Goal: Find specific page/section: Find specific page/section

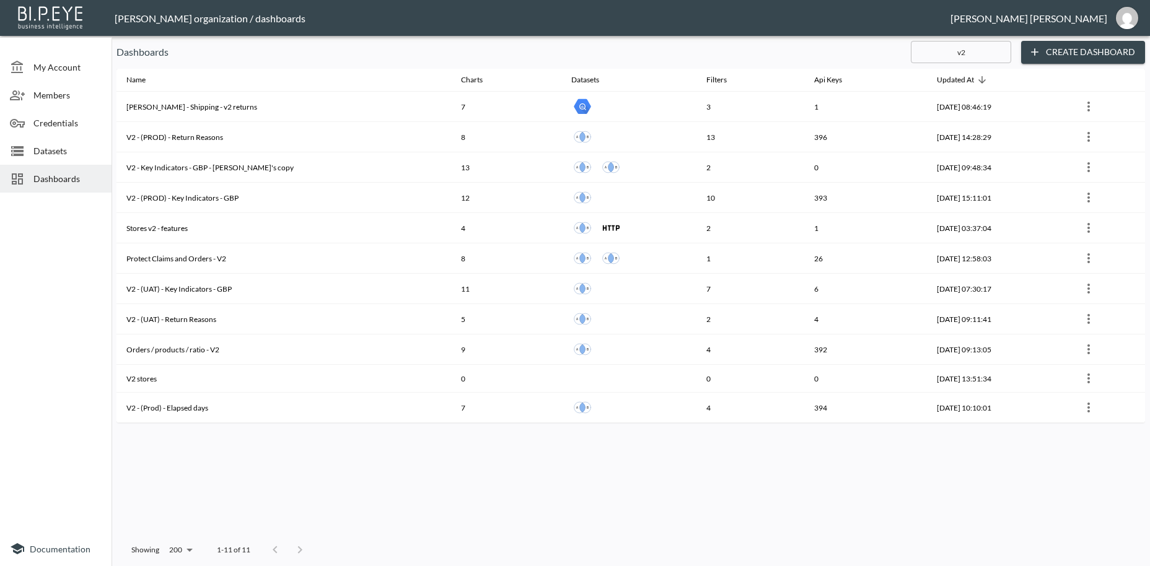
click at [69, 177] on span "Dashboards" at bounding box center [67, 178] width 68 height 13
drag, startPoint x: 967, startPoint y: 46, endPoint x: 918, endPoint y: 54, distance: 50.1
click at [918, 54] on input "v2" at bounding box center [961, 52] width 100 height 31
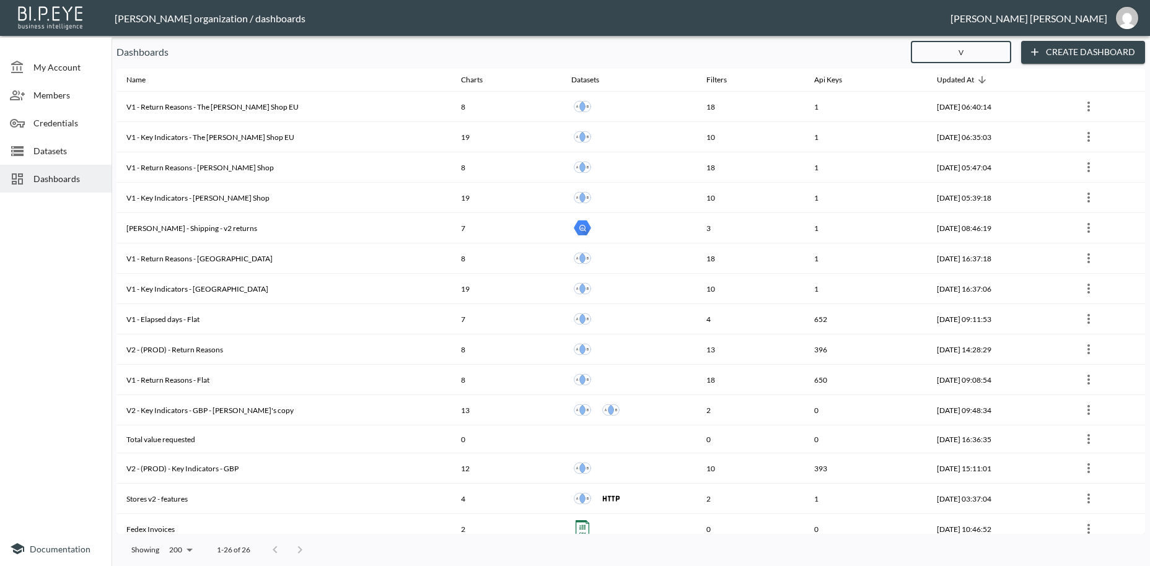
type input "V2"
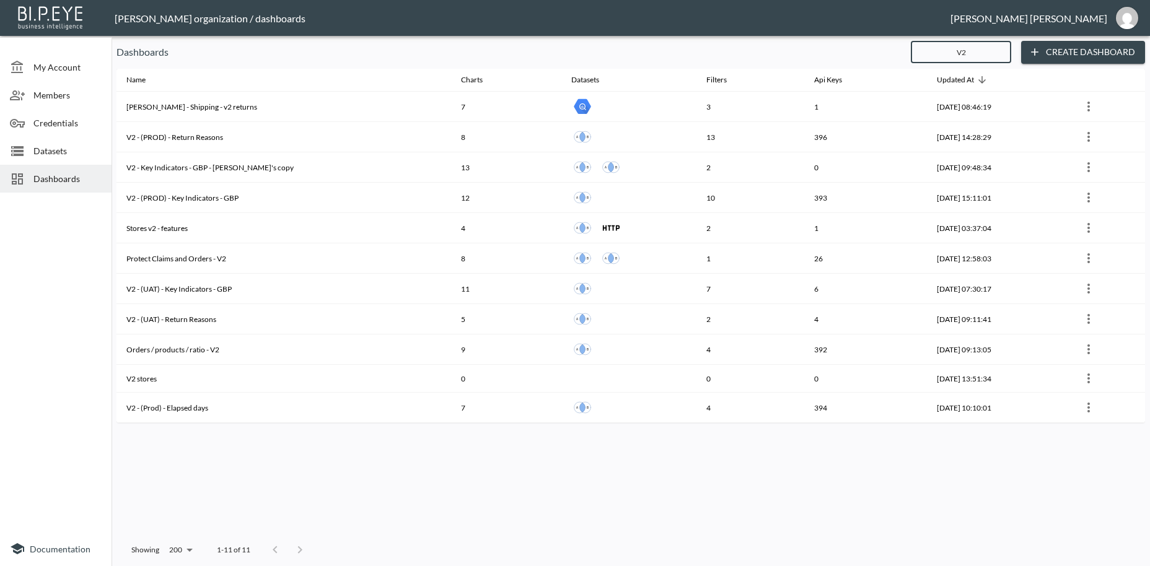
drag, startPoint x: 917, startPoint y: 55, endPoint x: 851, endPoint y: 42, distance: 67.0
click at [911, 56] on input "V2" at bounding box center [961, 52] width 100 height 31
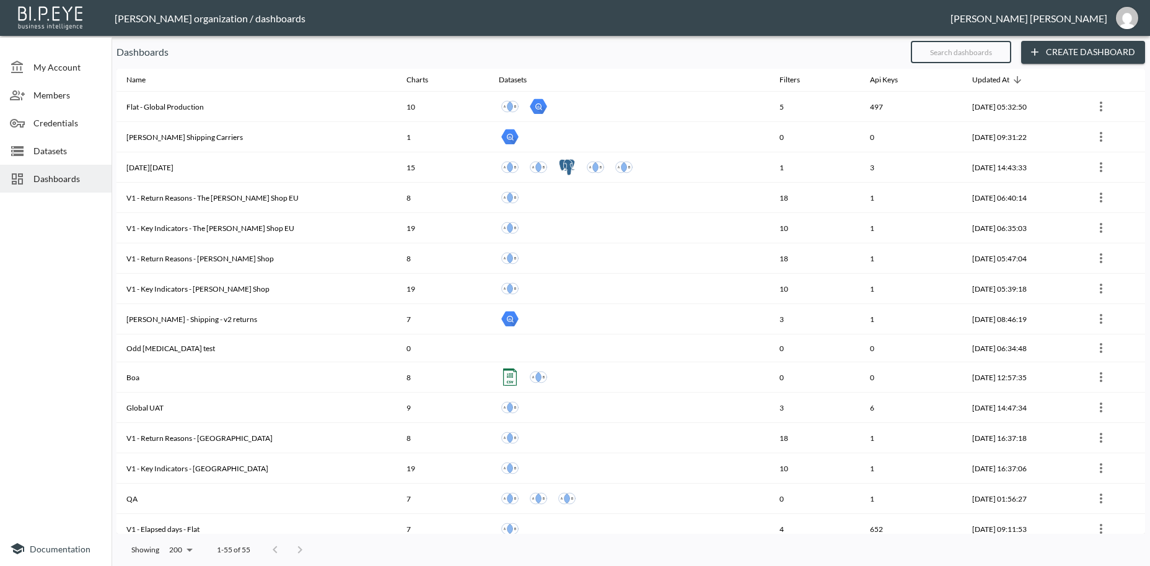
click at [963, 48] on input "text" at bounding box center [961, 52] width 100 height 31
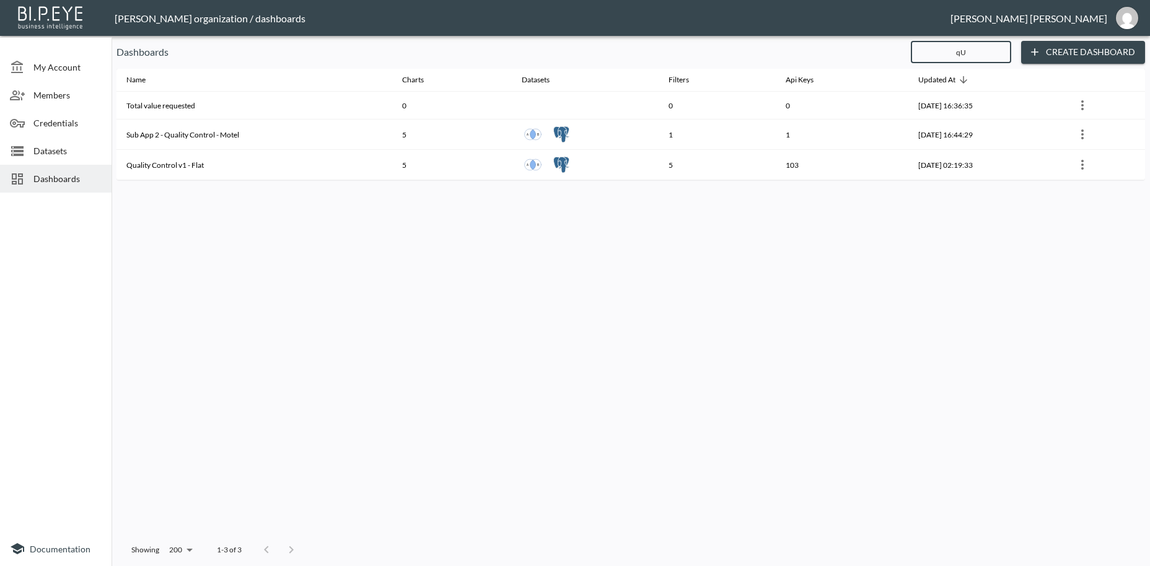
type input "qU"
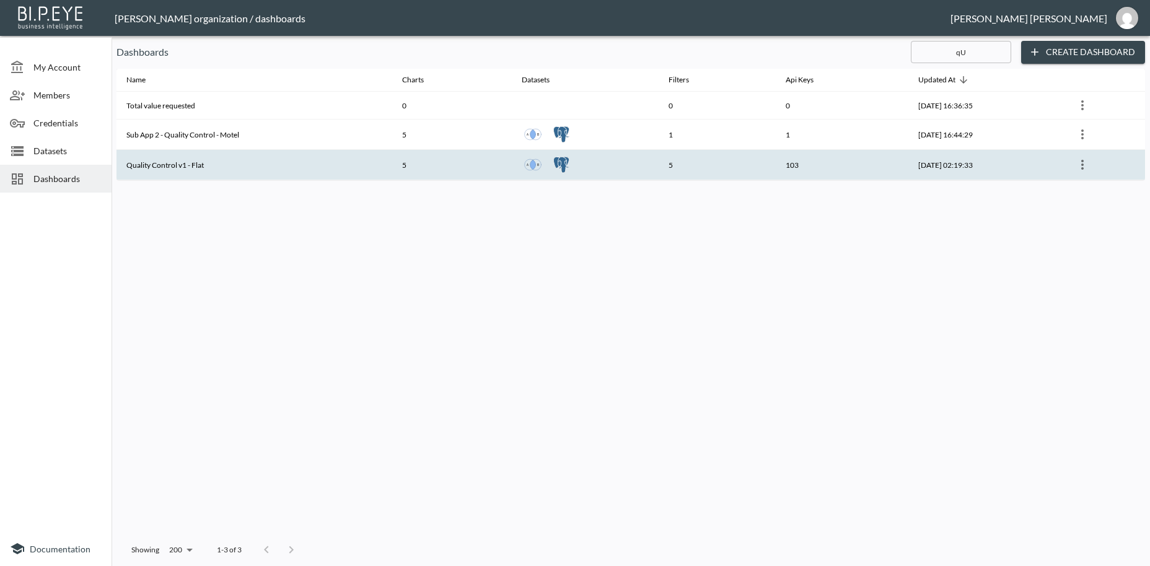
click at [237, 177] on th "Quality Control v1 - Flat" at bounding box center [255, 165] width 276 height 30
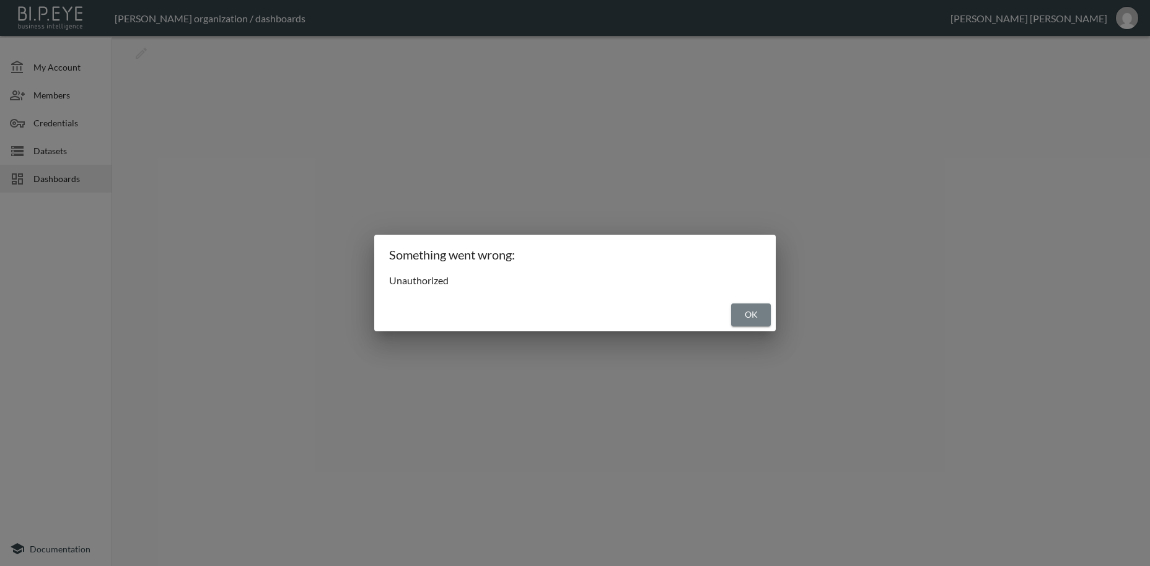
drag, startPoint x: 745, startPoint y: 314, endPoint x: 431, endPoint y: 293, distance: 314.3
click at [738, 315] on button "OK" at bounding box center [751, 315] width 40 height 23
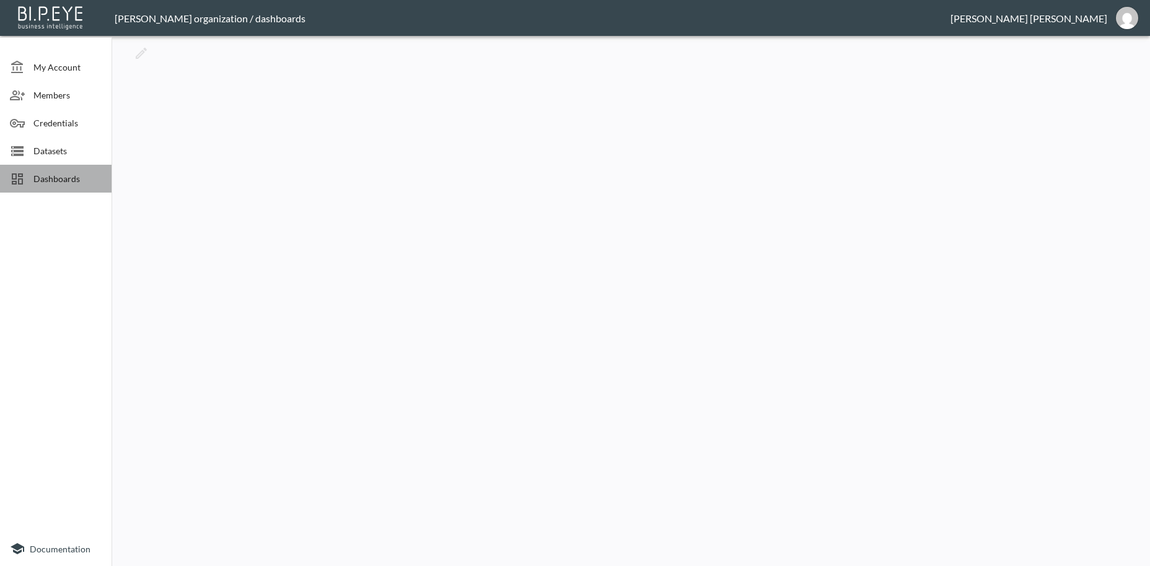
click at [74, 183] on span "Dashboards" at bounding box center [67, 178] width 68 height 13
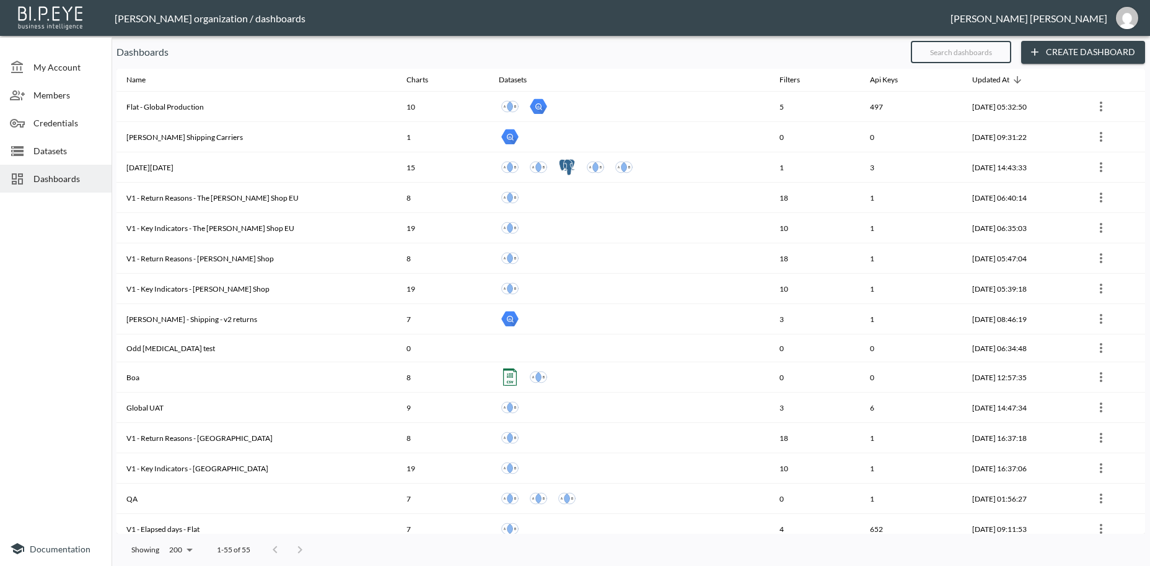
click at [933, 54] on input "text" at bounding box center [961, 52] width 100 height 31
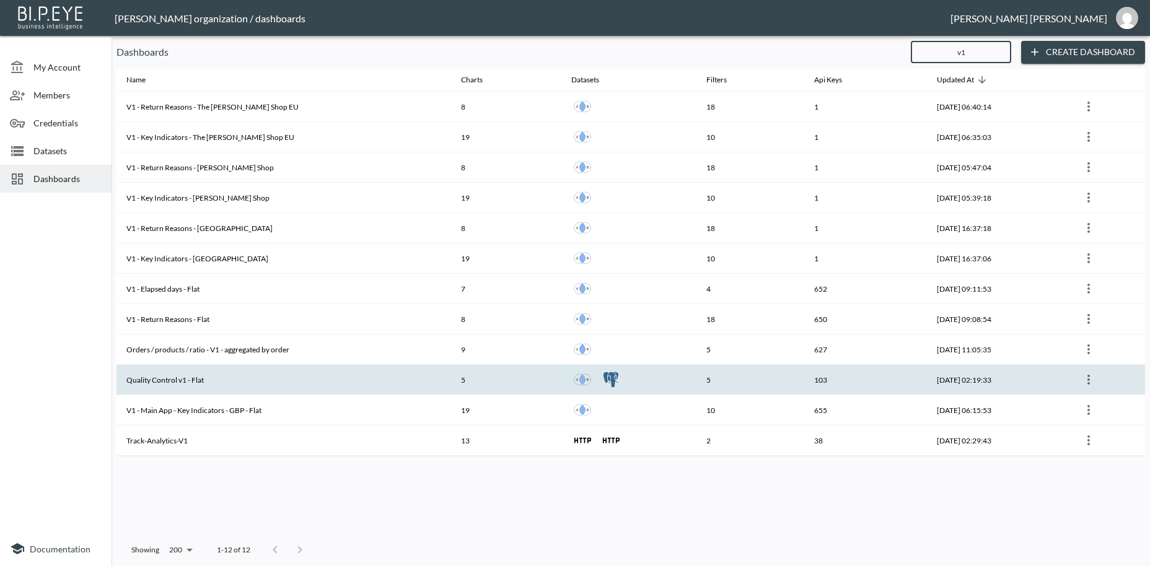
type input "v1"
drag, startPoint x: 226, startPoint y: 383, endPoint x: 128, endPoint y: 382, distance: 97.3
click at [128, 382] on th "Quality Control v1 - Flat" at bounding box center [284, 380] width 335 height 30
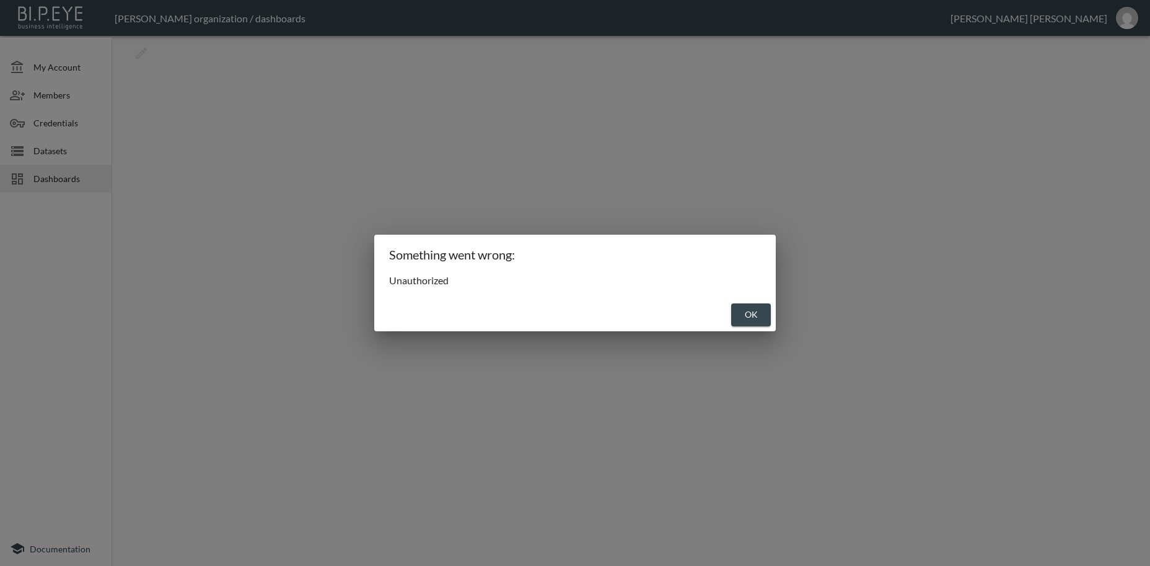
click at [760, 319] on button "OK" at bounding box center [751, 315] width 40 height 23
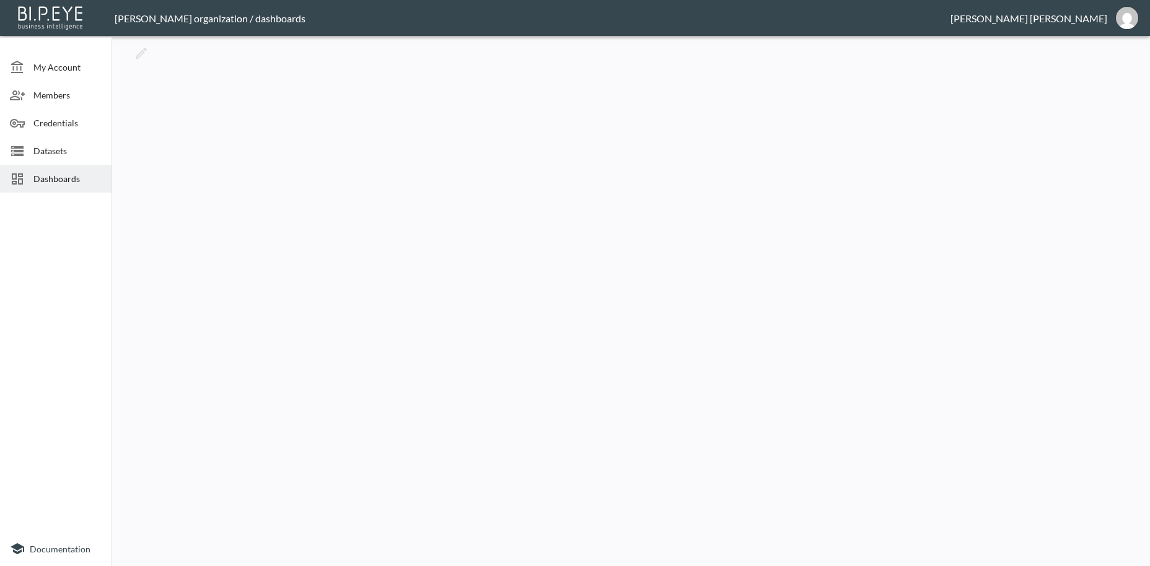
click at [49, 180] on span "Dashboards" at bounding box center [67, 178] width 68 height 13
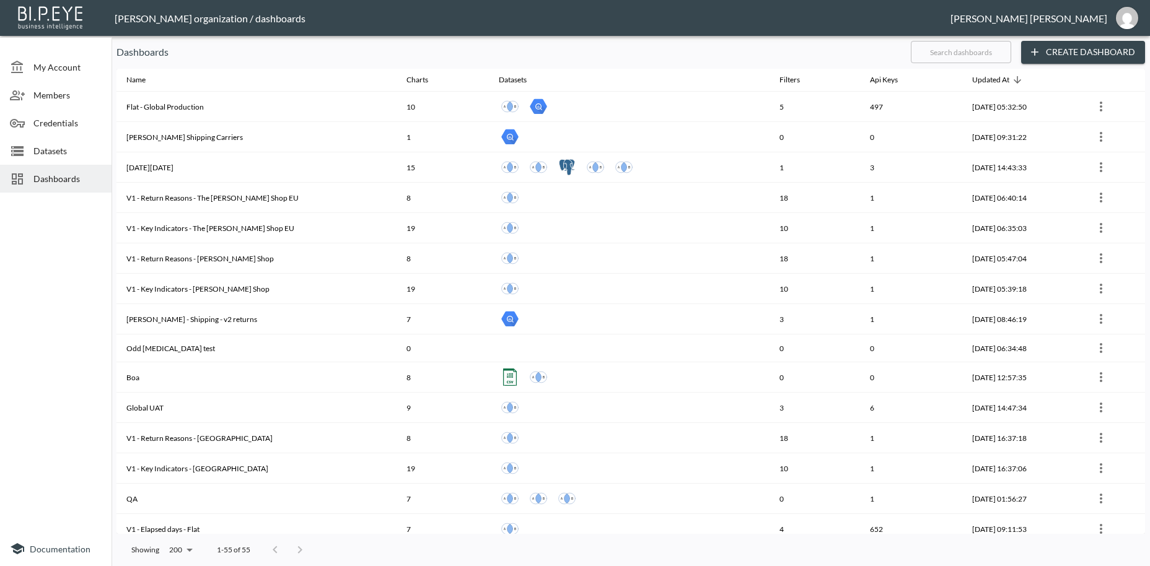
click at [941, 54] on input "text" at bounding box center [961, 52] width 100 height 31
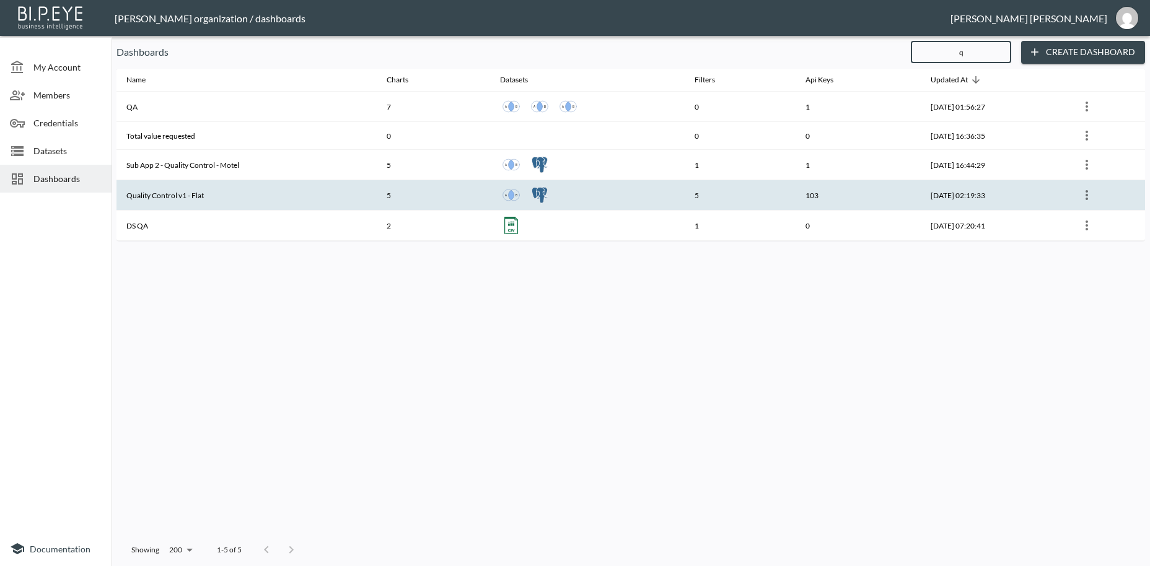
type input "q"
click at [281, 195] on th "Quality Control v1 - Flat" at bounding box center [247, 195] width 260 height 30
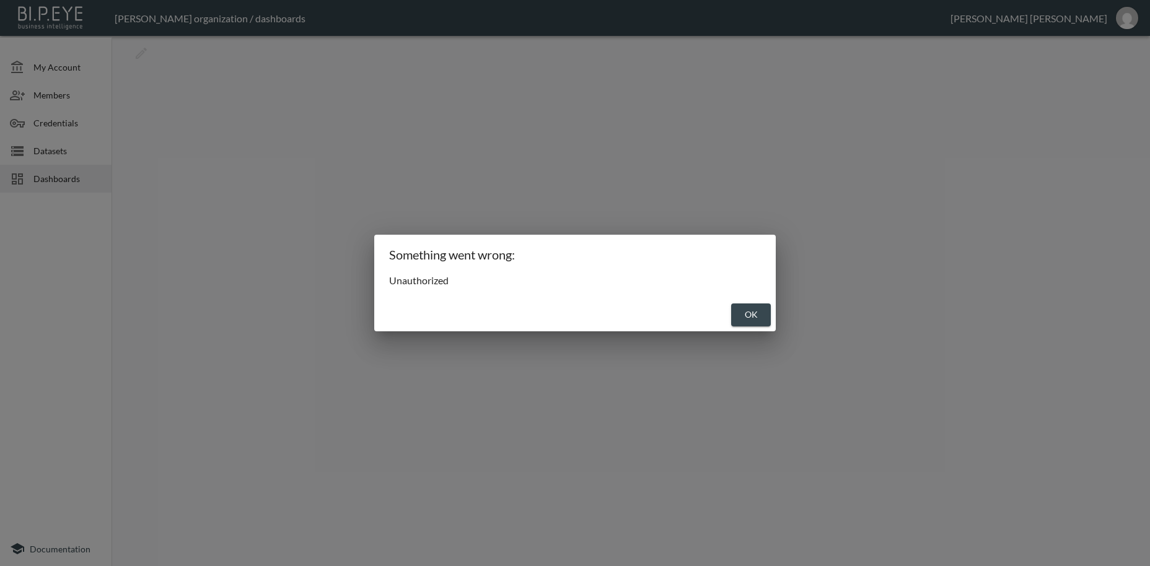
click at [749, 316] on button "OK" at bounding box center [751, 315] width 40 height 23
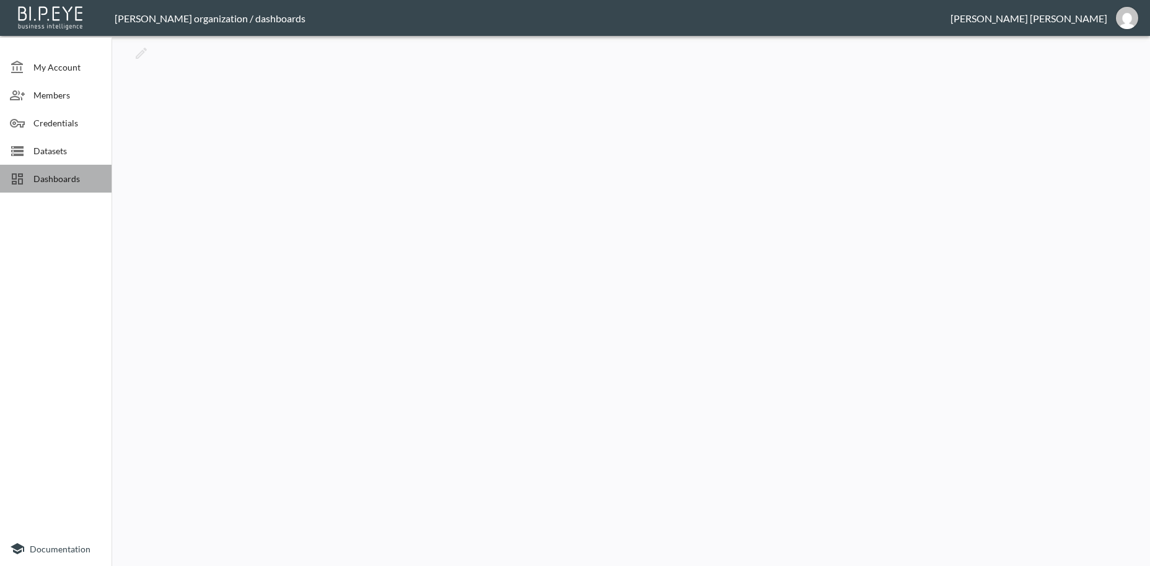
click at [51, 185] on div "Dashboards" at bounding box center [56, 179] width 112 height 28
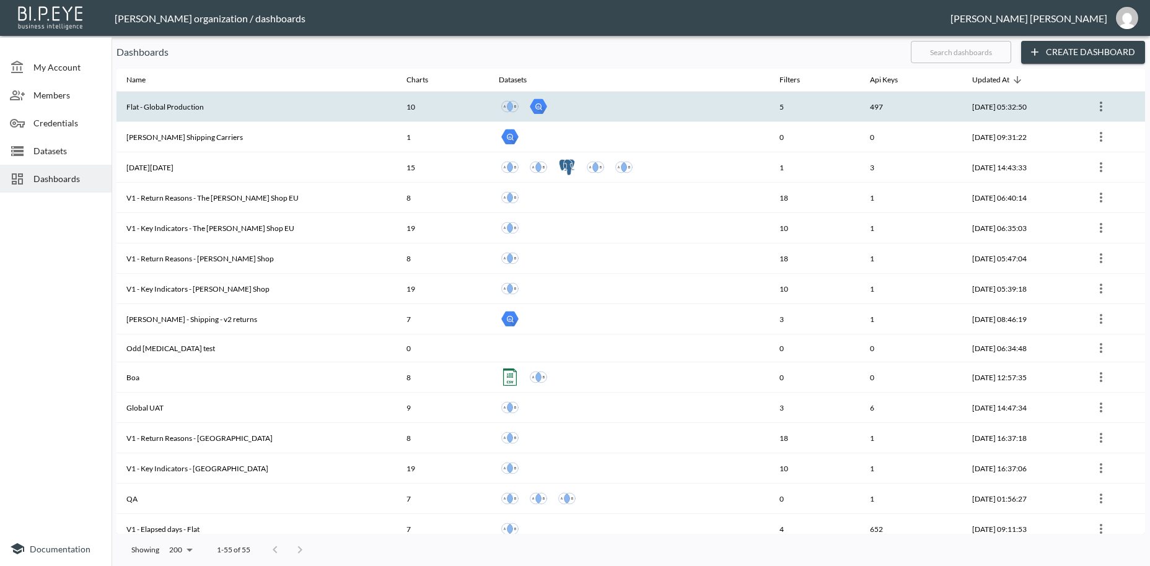
click at [190, 103] on th "Flat - Global Production" at bounding box center [257, 107] width 280 height 30
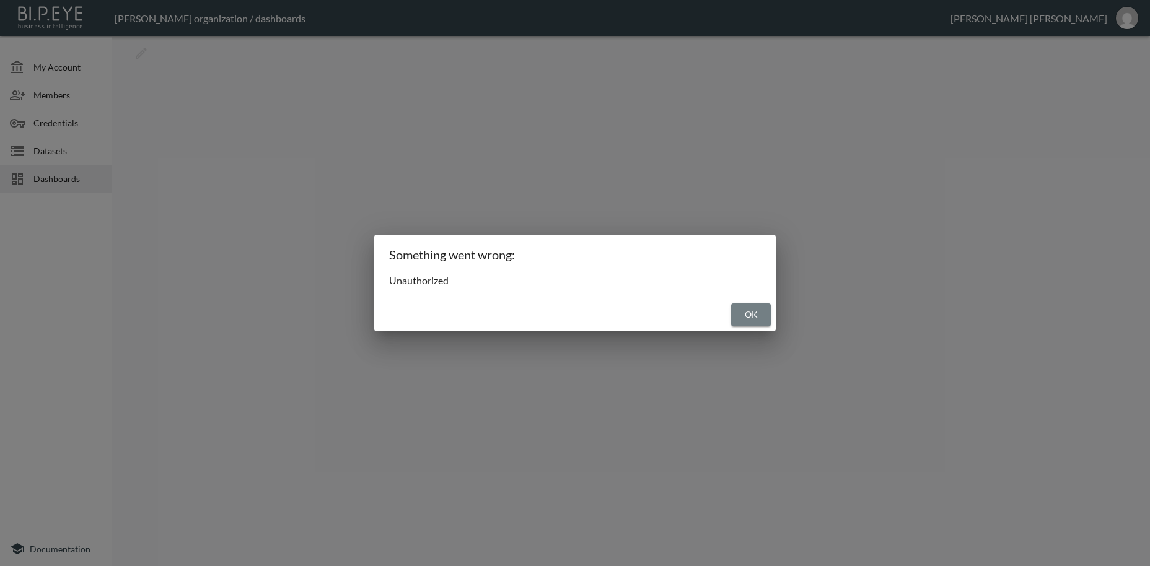
drag, startPoint x: 737, startPoint y: 307, endPoint x: 249, endPoint y: 222, distance: 495.1
click at [734, 307] on button "OK" at bounding box center [751, 315] width 40 height 23
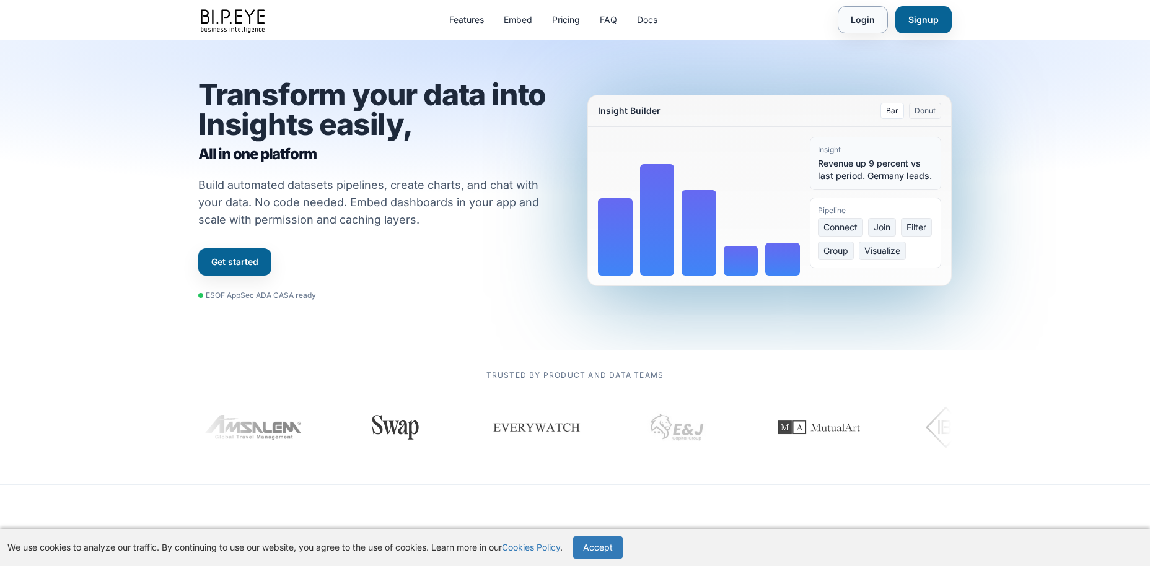
click at [861, 24] on link "Login" at bounding box center [863, 19] width 50 height 27
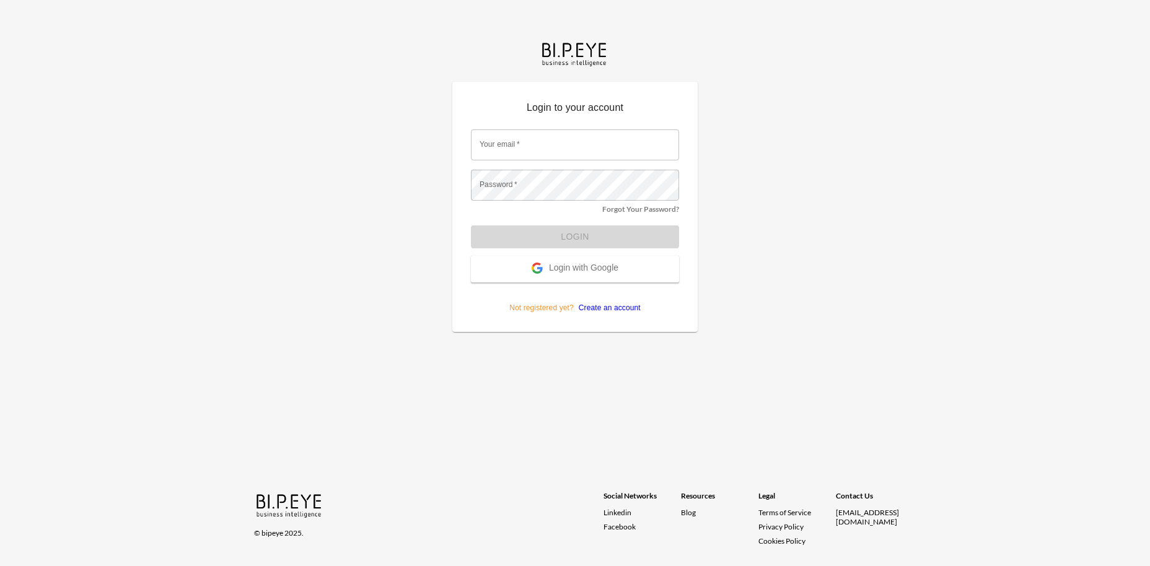
click at [550, 143] on input "Your email   *" at bounding box center [575, 145] width 208 height 31
click at [584, 270] on span "Login with Google" at bounding box center [583, 269] width 69 height 12
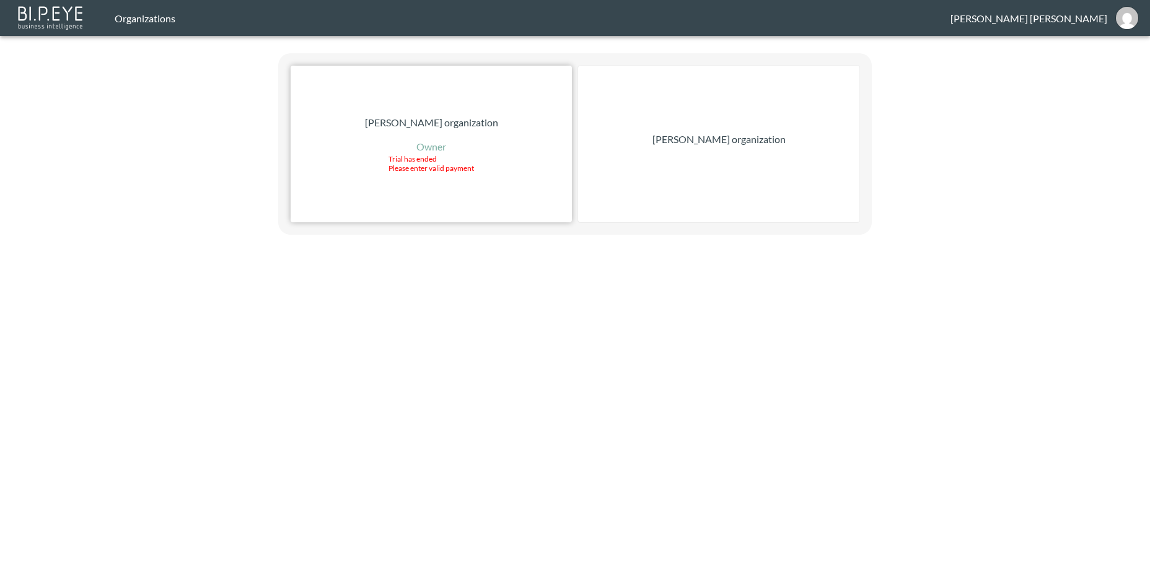
click at [436, 146] on p "Owner" at bounding box center [431, 146] width 30 height 15
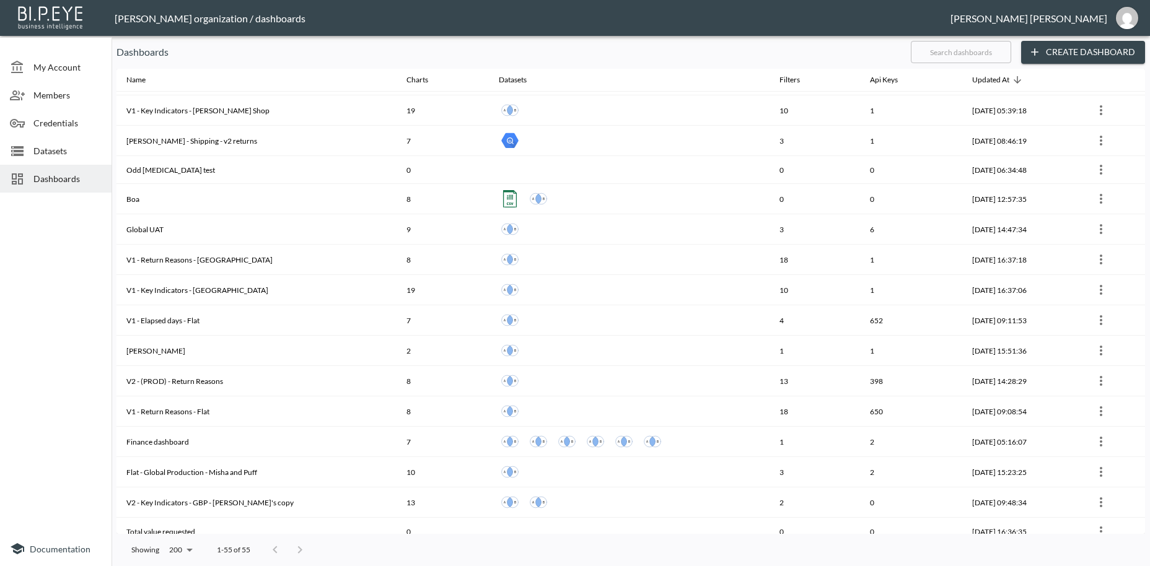
scroll to position [141, 0]
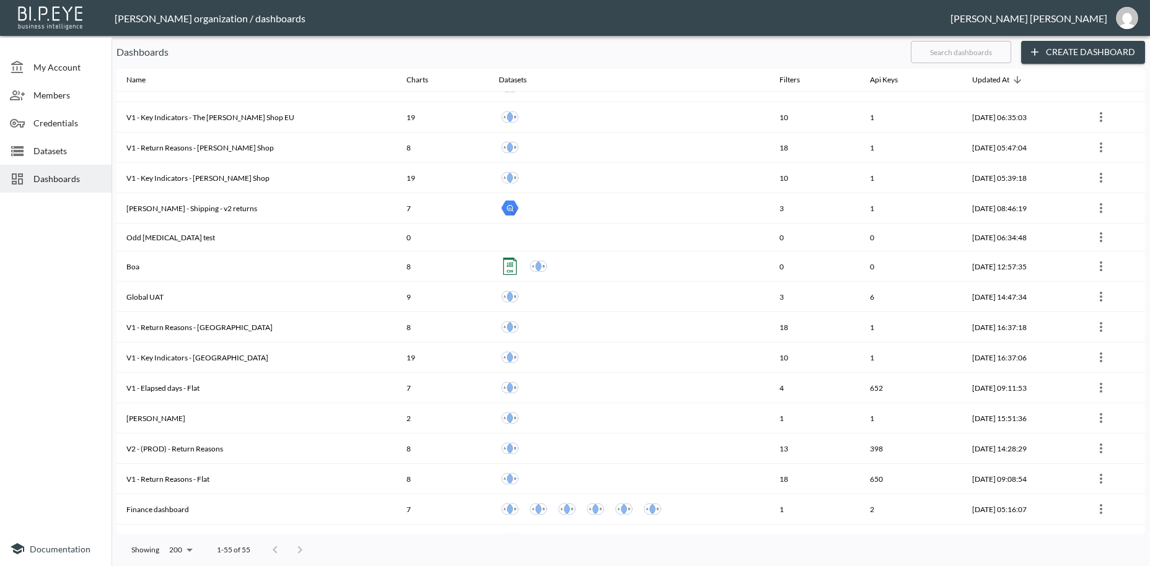
click at [925, 50] on input "text" at bounding box center [961, 52] width 100 height 31
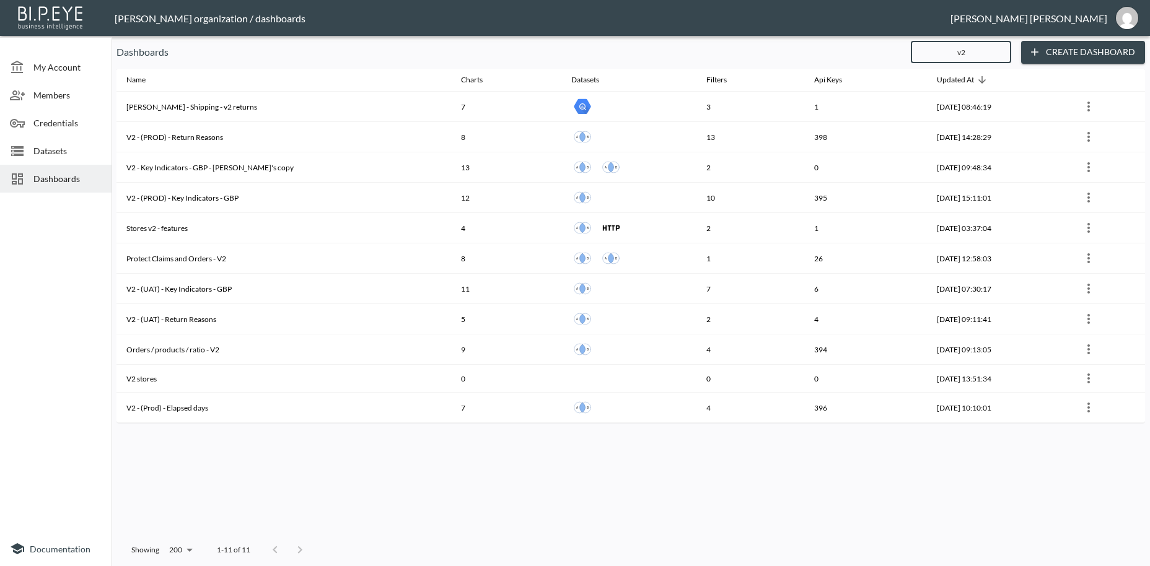
scroll to position [0, 0]
drag, startPoint x: 969, startPoint y: 47, endPoint x: 954, endPoint y: 47, distance: 15.5
click at [954, 47] on input "v2" at bounding box center [961, 52] width 100 height 31
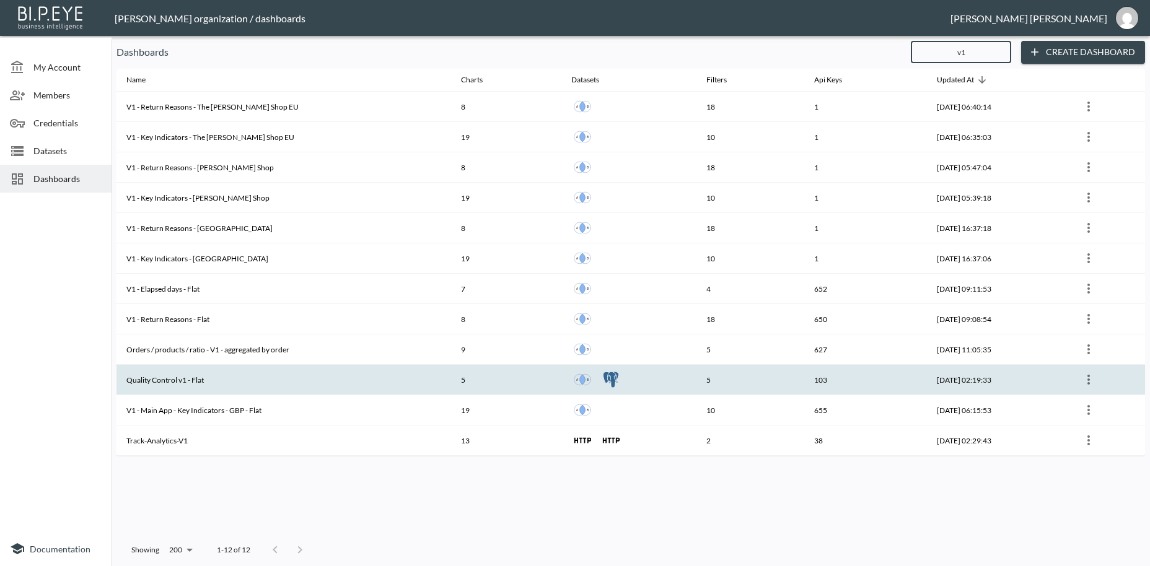
type input "v1"
click at [209, 381] on th "Quality Control v1 - Flat" at bounding box center [284, 380] width 335 height 30
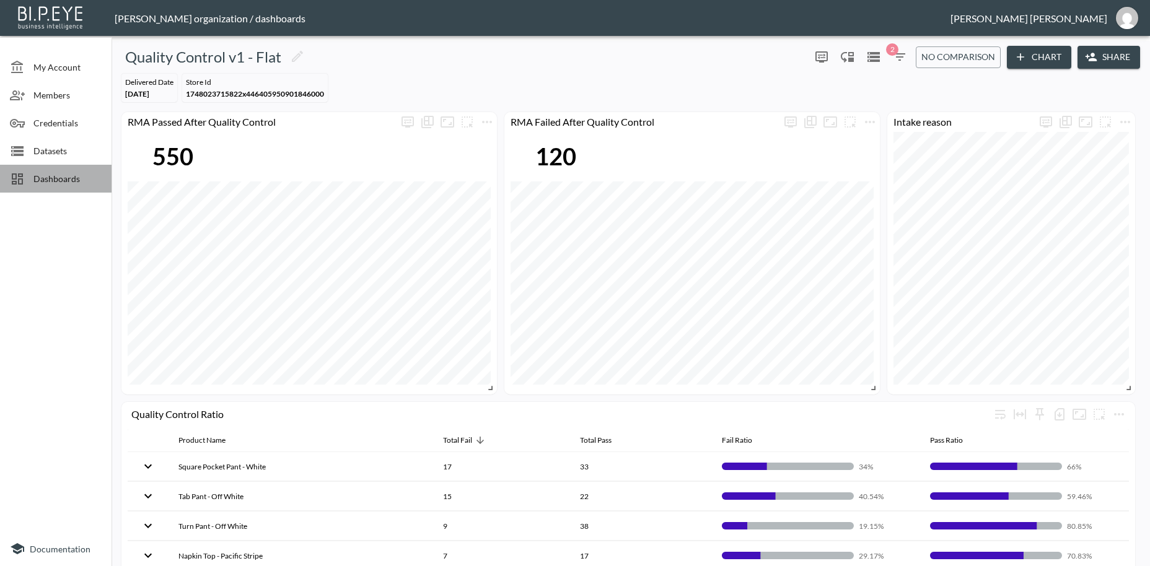
click at [49, 176] on span "Dashboards" at bounding box center [67, 178] width 68 height 13
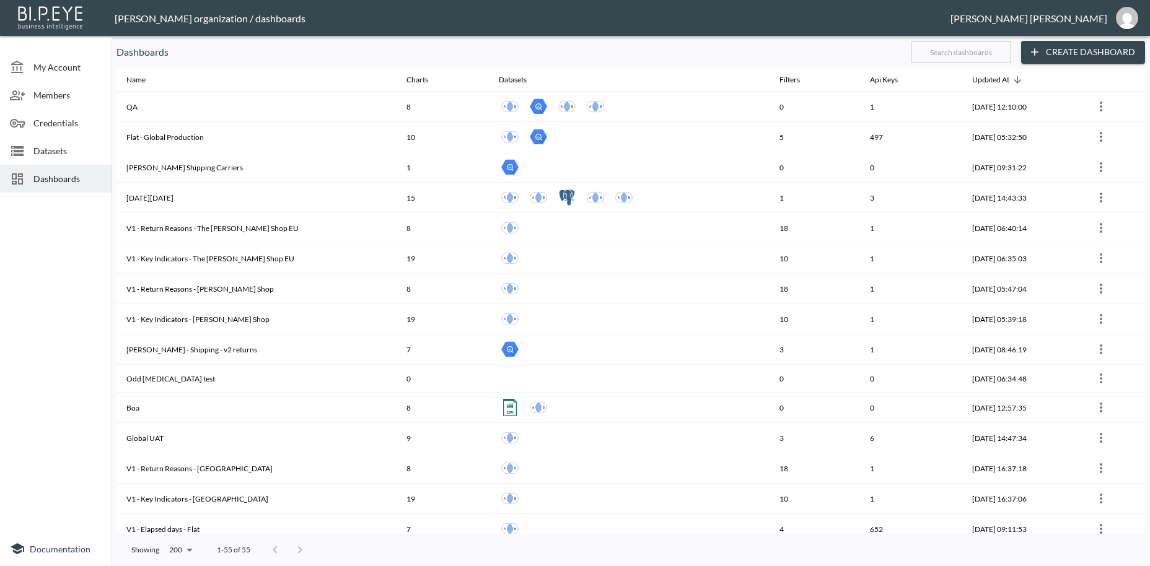
click at [922, 53] on input "text" at bounding box center [961, 52] width 100 height 31
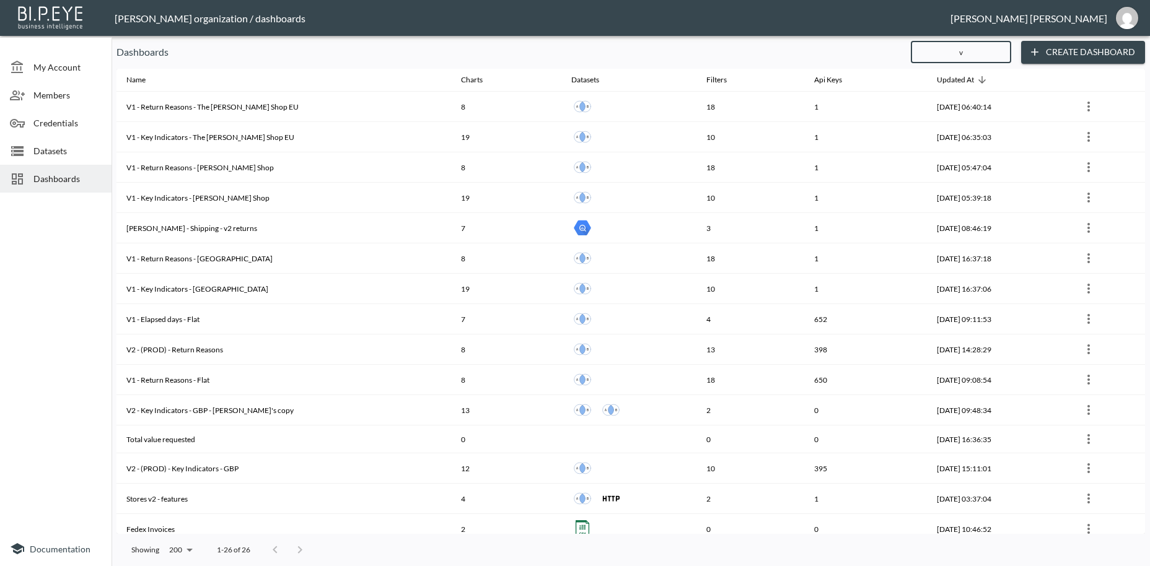
type input "v2"
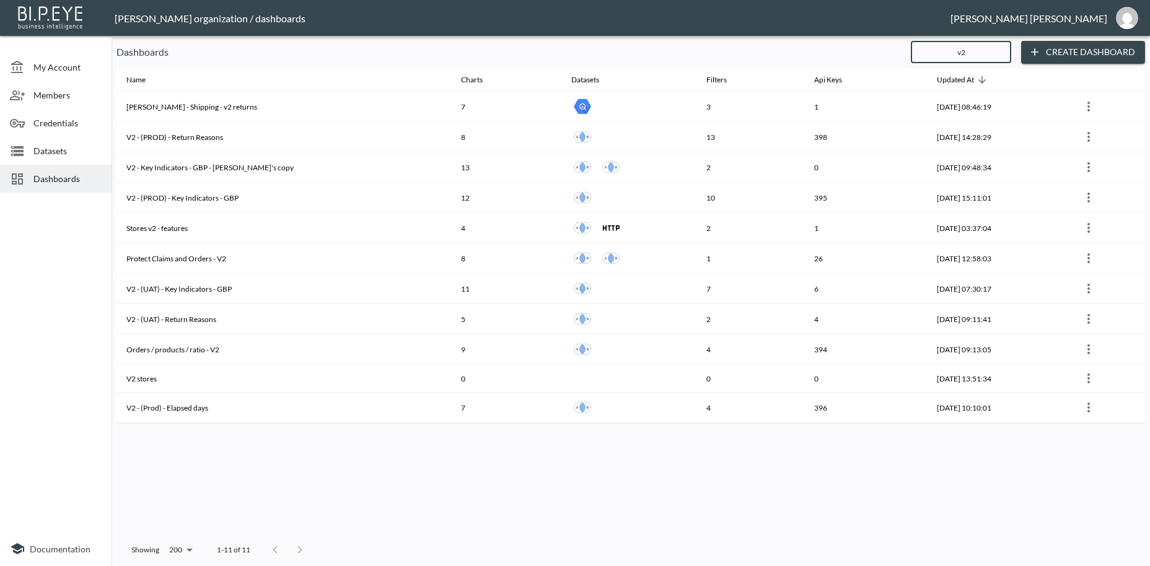
drag, startPoint x: 983, startPoint y: 53, endPoint x: 943, endPoint y: 53, distance: 39.7
click at [943, 53] on input "v2" at bounding box center [961, 52] width 100 height 31
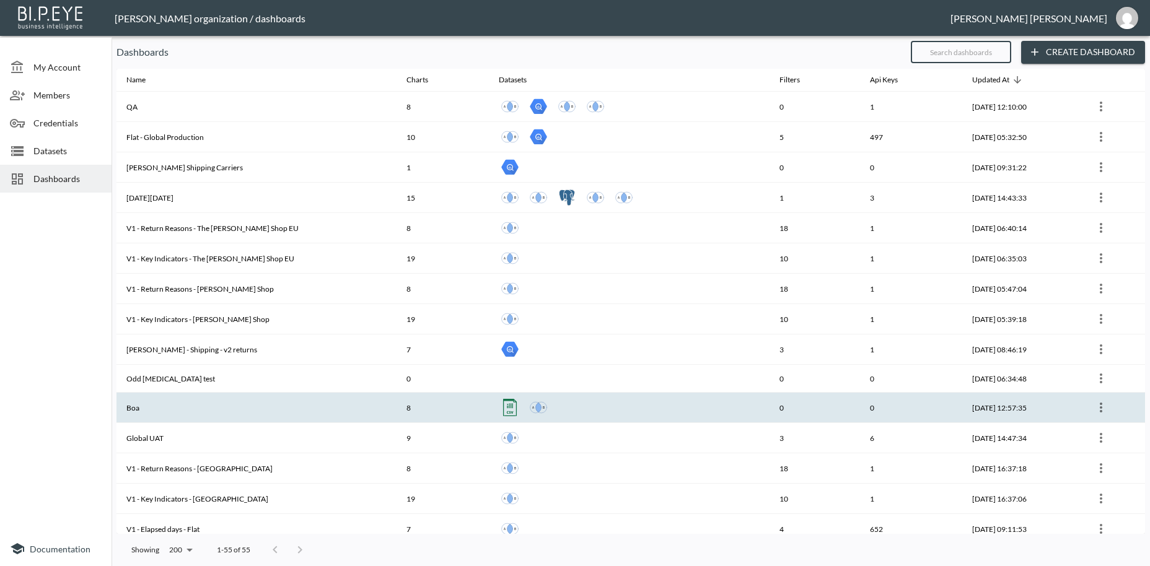
scroll to position [71, 0]
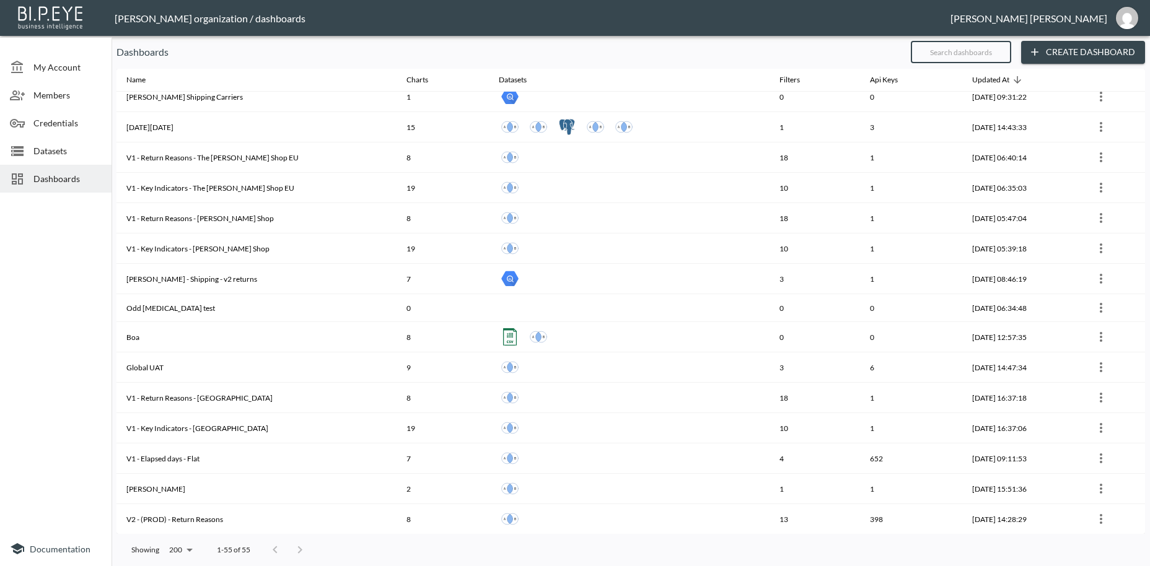
type input "Q"
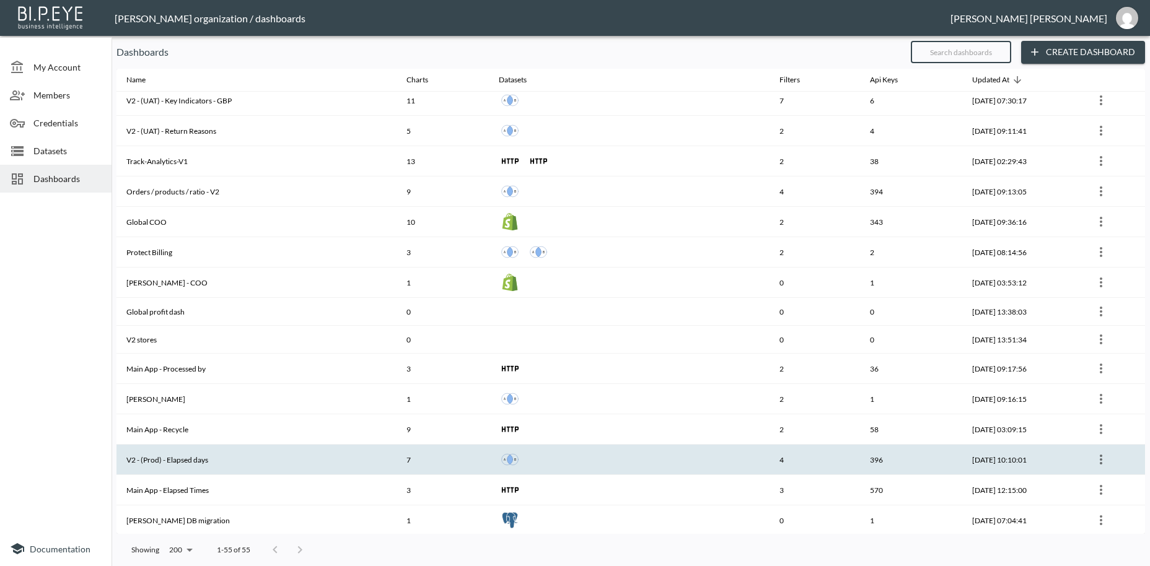
scroll to position [1218, 0]
